Goal: Task Accomplishment & Management: Manage account settings

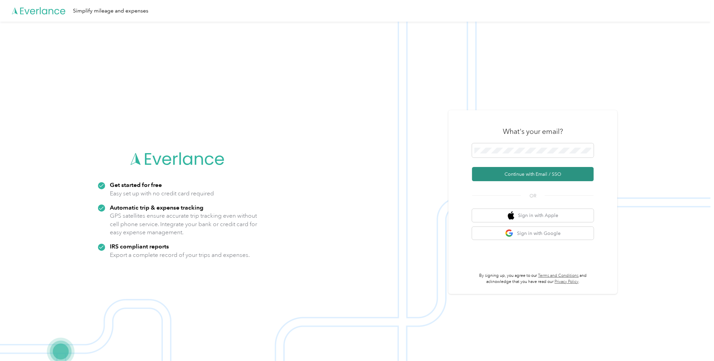
click at [522, 172] on button "Continue with Email / SSO" at bounding box center [533, 174] width 122 height 14
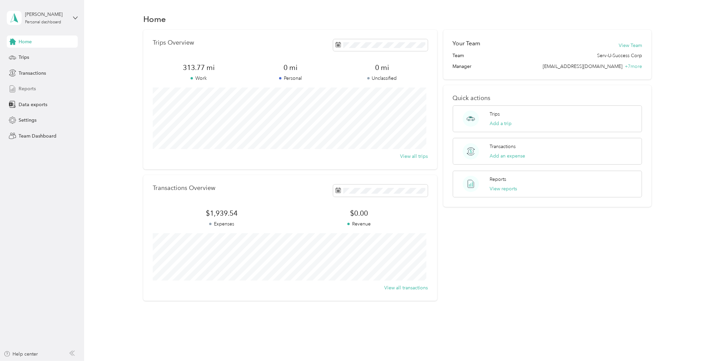
click at [35, 89] on div "Reports" at bounding box center [42, 89] width 71 height 12
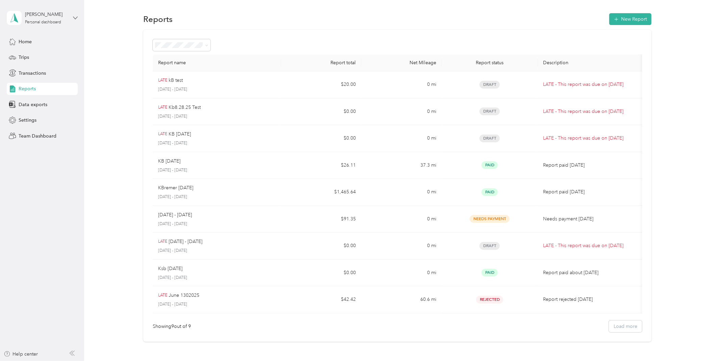
click at [74, 16] on icon at bounding box center [75, 18] width 5 height 5
click at [43, 52] on div "Team dashboard" at bounding box center [31, 55] width 36 height 7
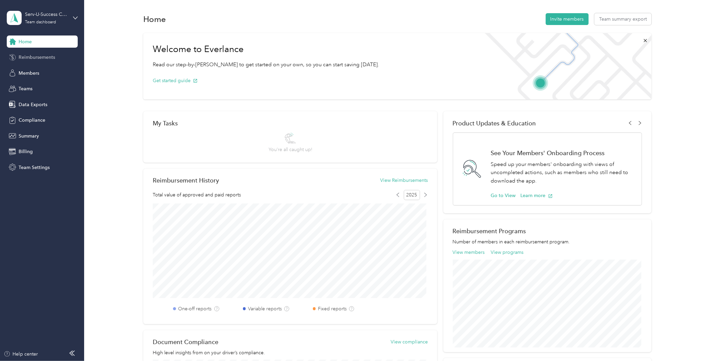
click at [38, 57] on span "Reimbursements" at bounding box center [37, 57] width 36 height 7
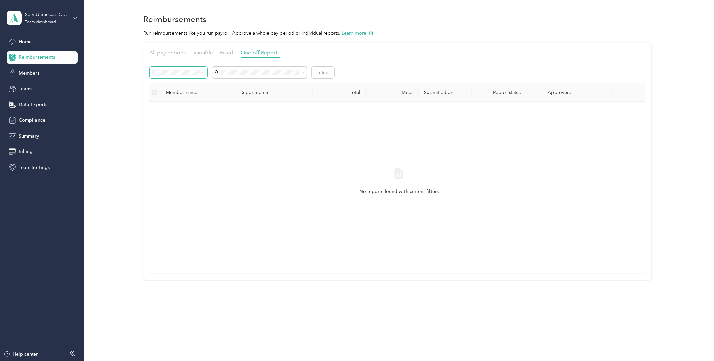
click at [204, 70] on span at bounding box center [203, 73] width 3 height 6
click at [204, 74] on icon at bounding box center [203, 72] width 3 height 3
click at [160, 145] on div "Paid" at bounding box center [179, 144] width 48 height 7
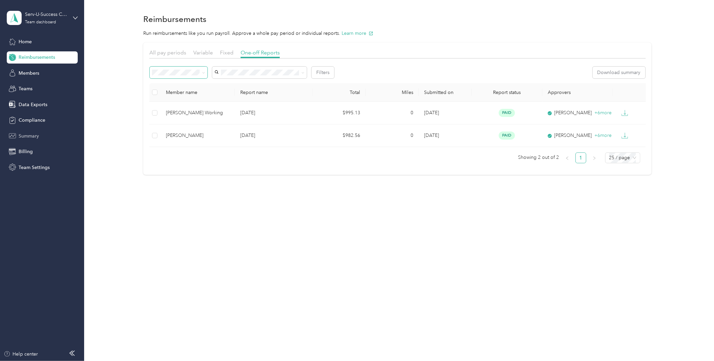
click at [34, 135] on span "Summary" at bounding box center [29, 135] width 20 height 7
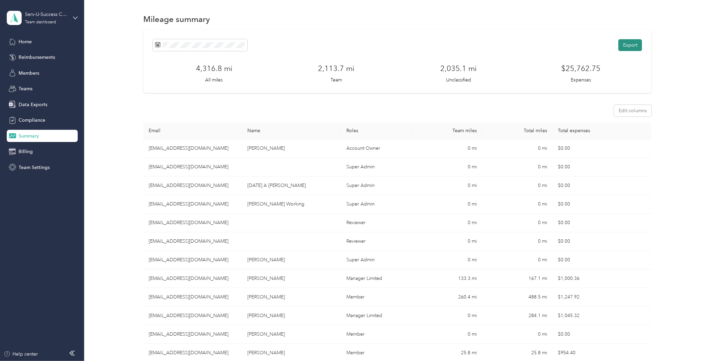
click at [635, 48] on button "Export" at bounding box center [630, 45] width 24 height 12
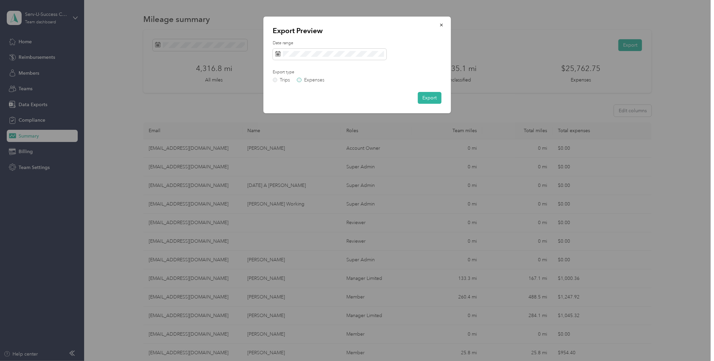
click at [302, 79] on label "Expenses" at bounding box center [310, 80] width 27 height 5
click at [435, 96] on button "Export" at bounding box center [430, 98] width 24 height 12
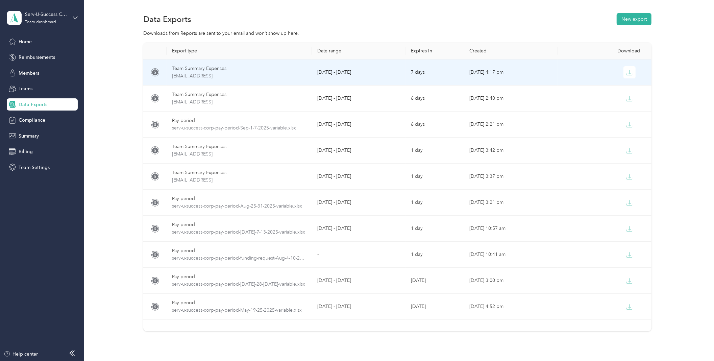
click at [194, 72] on span "[EMAIL_ADDRESS]" at bounding box center [239, 75] width 134 height 7
click at [626, 73] on icon "button" at bounding box center [629, 73] width 6 height 6
click at [184, 72] on div "Team Summary Expenses" at bounding box center [239, 68] width 134 height 7
click at [185, 70] on div "Team Summary Expenses" at bounding box center [239, 68] width 134 height 7
click at [627, 74] on icon "button" at bounding box center [629, 73] width 6 height 6
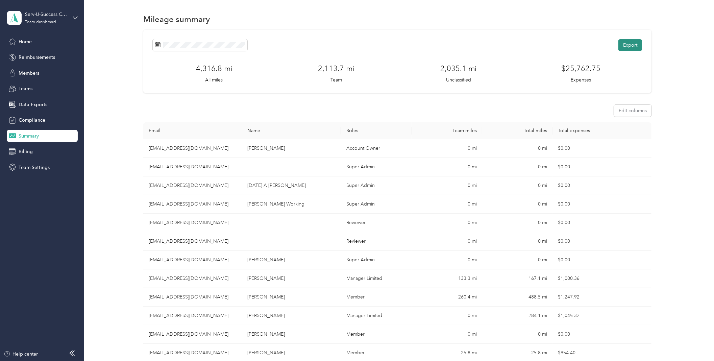
click at [635, 44] on button "Export" at bounding box center [630, 45] width 24 height 12
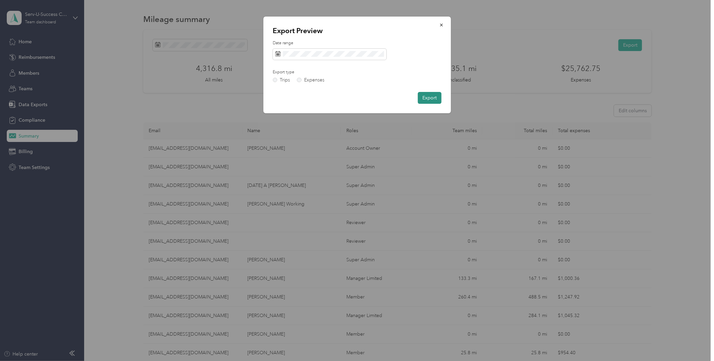
click at [437, 98] on button "Export" at bounding box center [430, 98] width 24 height 12
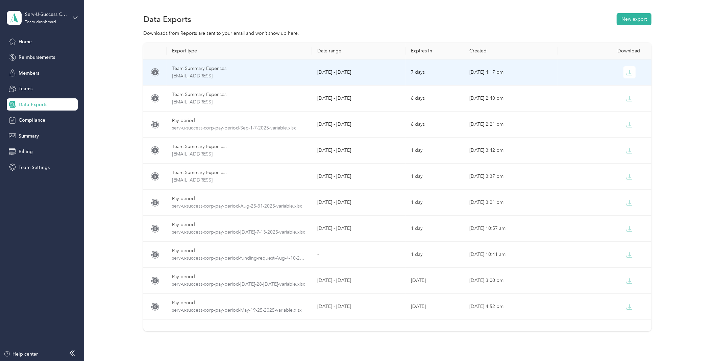
click at [183, 66] on div "Team Summary Expenses" at bounding box center [239, 68] width 134 height 7
click at [630, 73] on icon "button" at bounding box center [629, 73] width 6 height 6
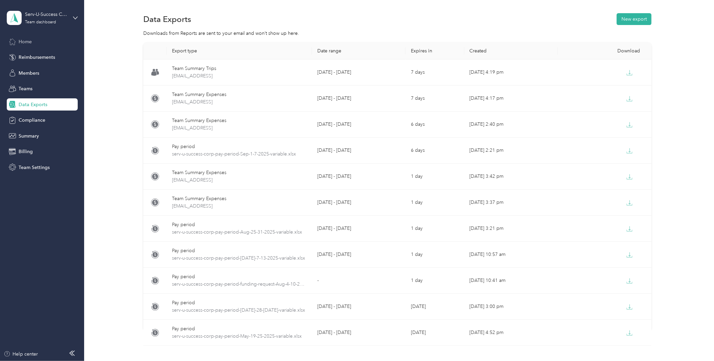
click at [28, 41] on span "Home" at bounding box center [25, 41] width 13 height 7
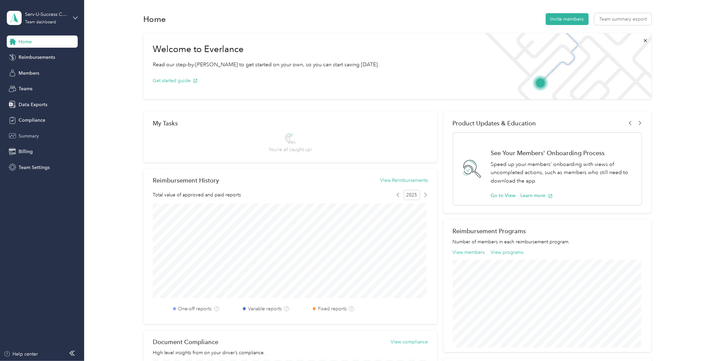
click at [34, 135] on span "Summary" at bounding box center [29, 135] width 20 height 7
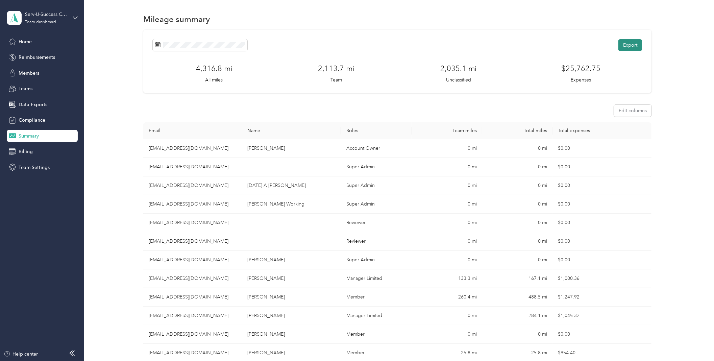
click at [626, 47] on button "Export" at bounding box center [630, 45] width 24 height 12
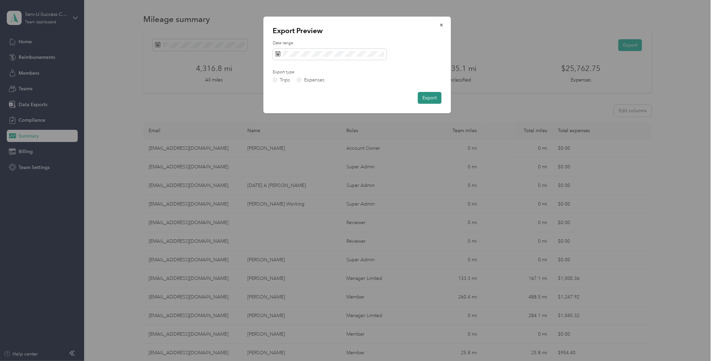
click at [428, 97] on button "Export" at bounding box center [430, 98] width 24 height 12
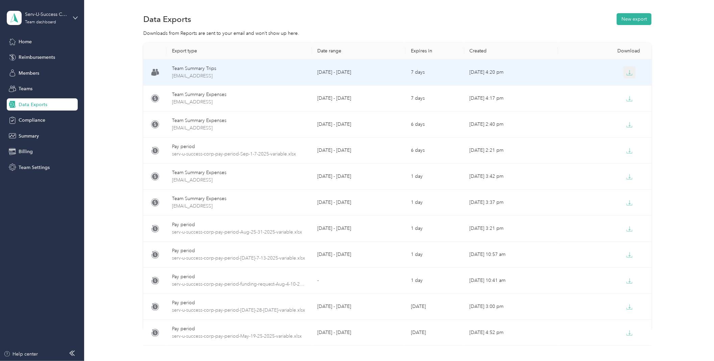
click at [629, 71] on icon "button" at bounding box center [629, 73] width 6 height 6
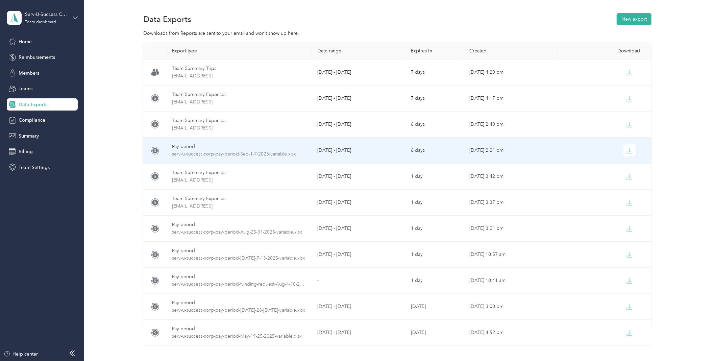
click at [186, 147] on div "Pay period" at bounding box center [239, 146] width 134 height 7
click at [626, 149] on icon "button" at bounding box center [629, 151] width 6 height 6
